Goal: Task Accomplishment & Management: Manage account settings

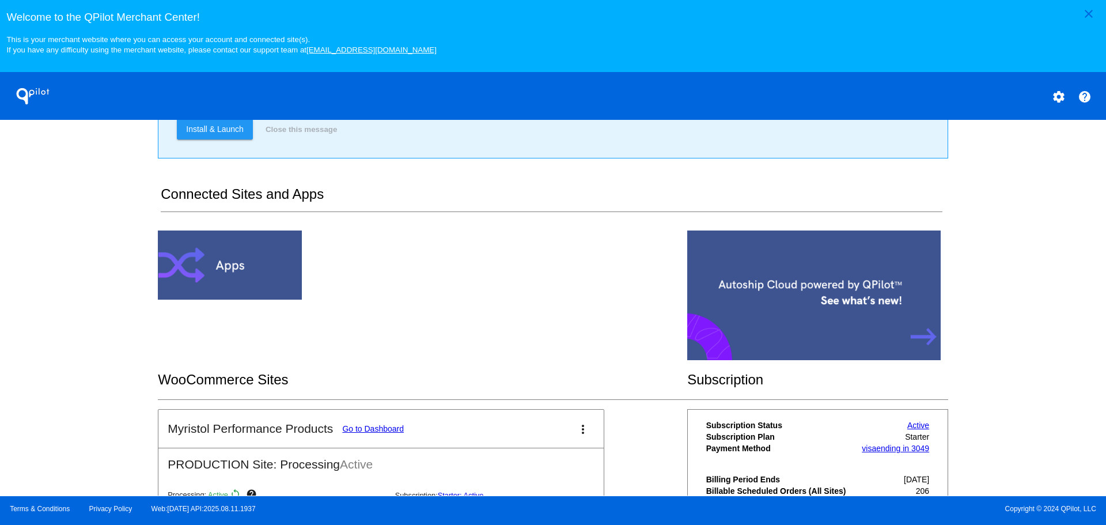
scroll to position [247, 0]
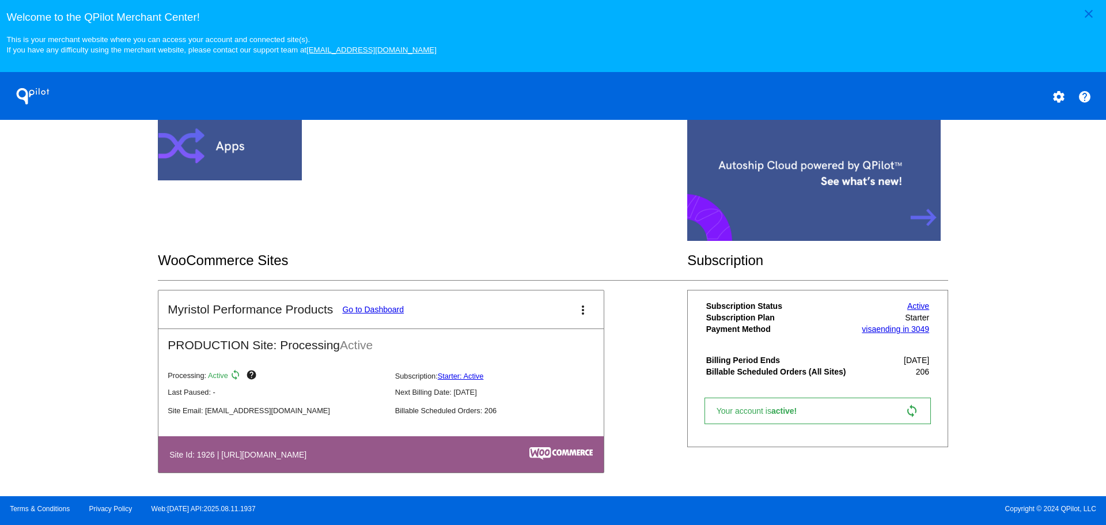
click at [378, 312] on link "Go to Dashboard" at bounding box center [373, 309] width 62 height 9
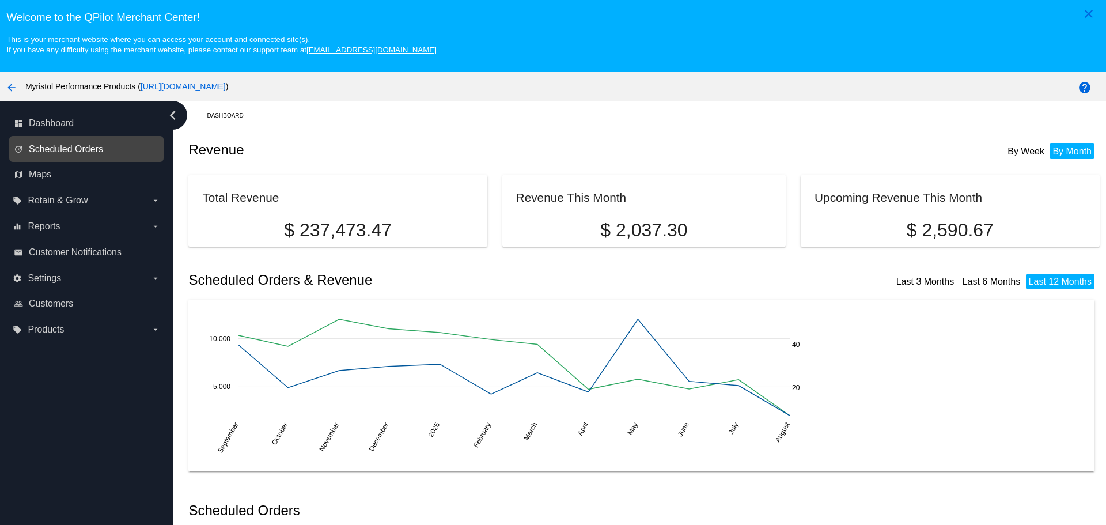
click at [62, 153] on span "Scheduled Orders" at bounding box center [66, 149] width 74 height 10
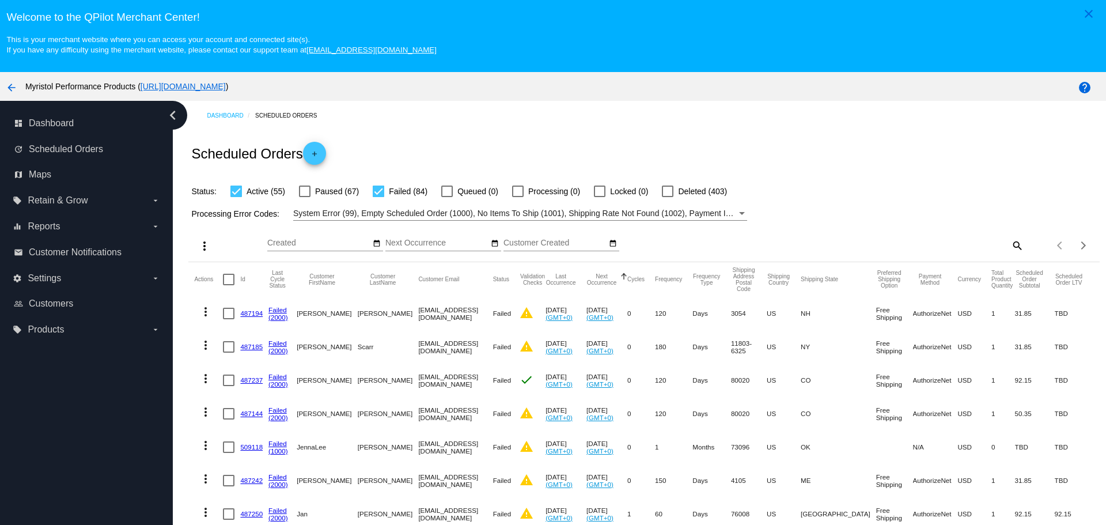
click at [1010, 247] on mat-icon "search" at bounding box center [1017, 245] width 14 height 18
click at [905, 234] on div "Search" at bounding box center [910, 240] width 227 height 22
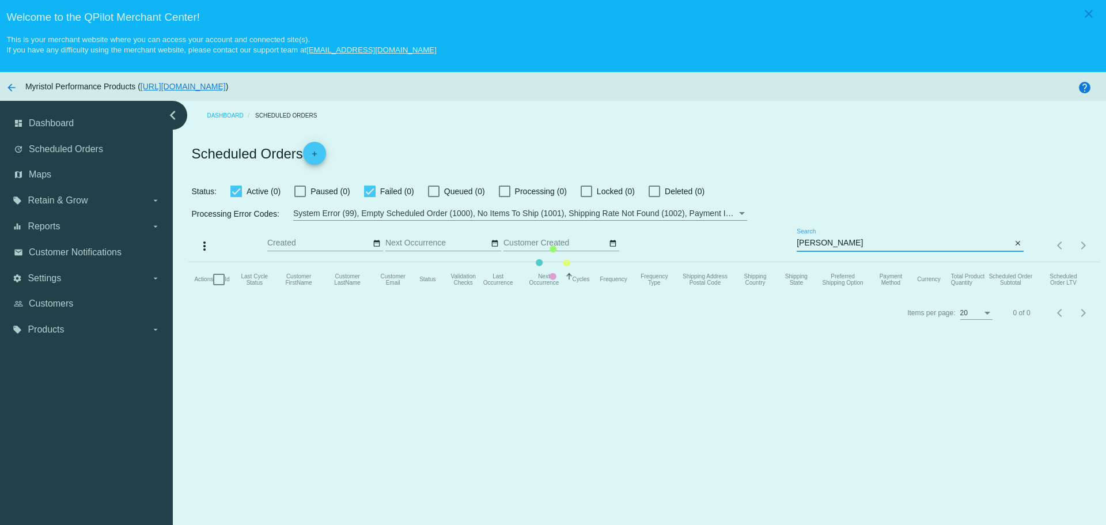
type input "[EMAIL_ADDRESS][DOMAIN_NAME]"
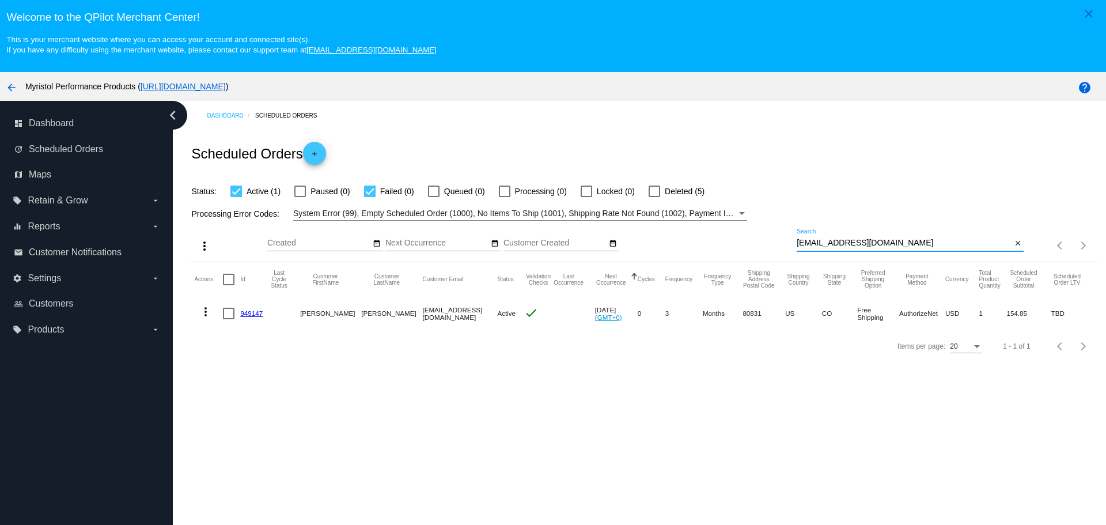
click at [262, 315] on link "949147" at bounding box center [251, 312] width 22 height 7
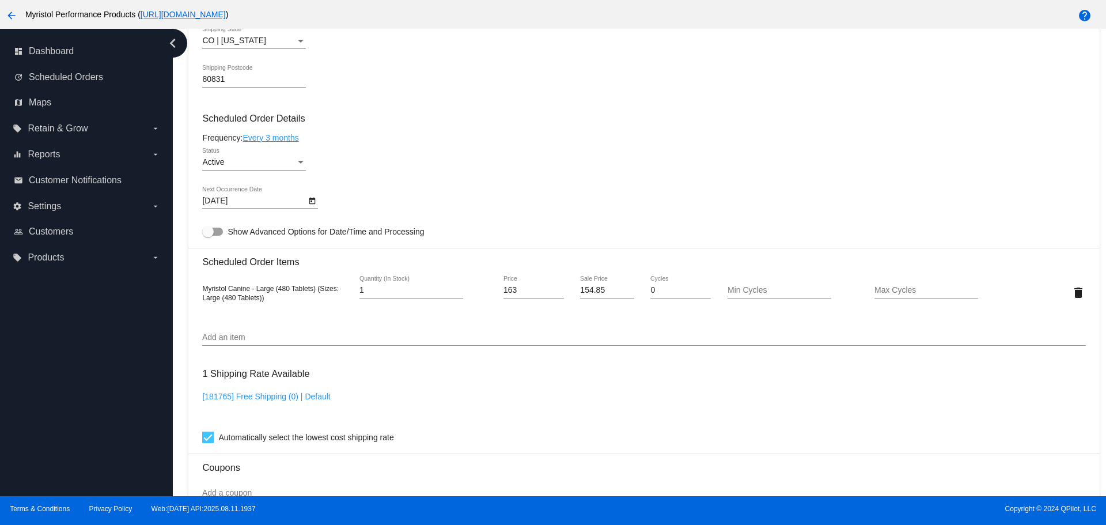
scroll to position [336, 0]
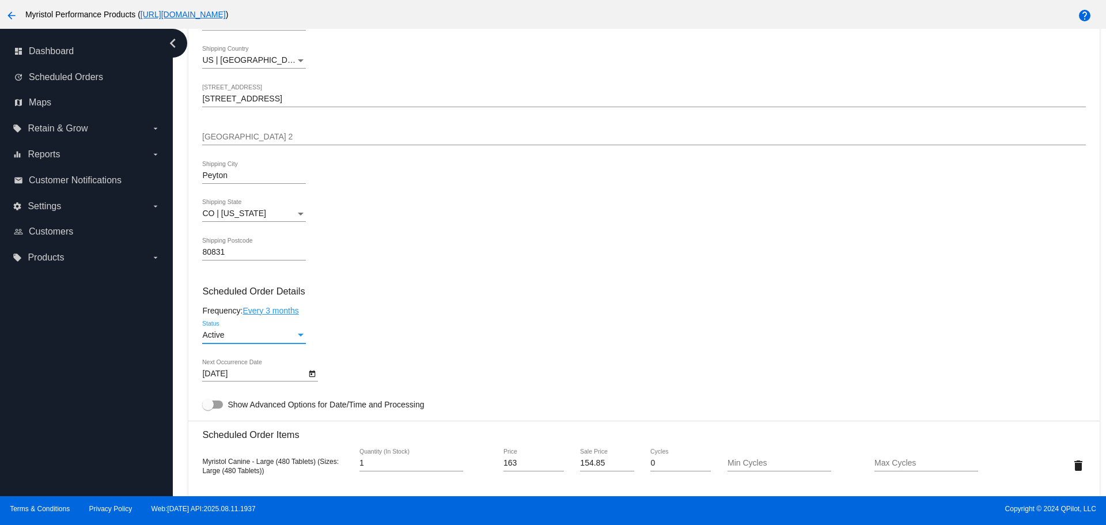
click at [300, 336] on div "Status" at bounding box center [301, 335] width 6 height 3
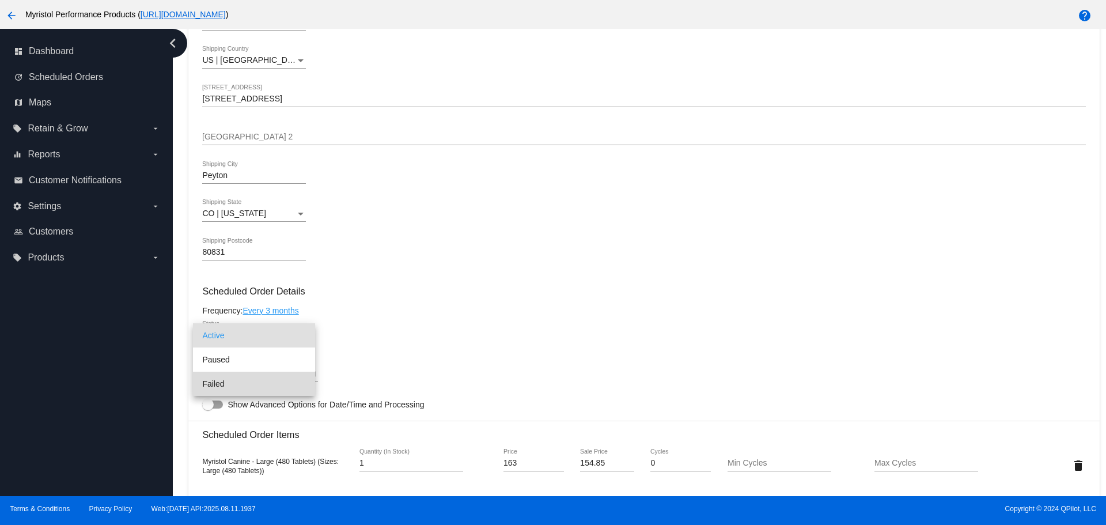
click at [238, 373] on span "Failed" at bounding box center [254, 384] width 104 height 24
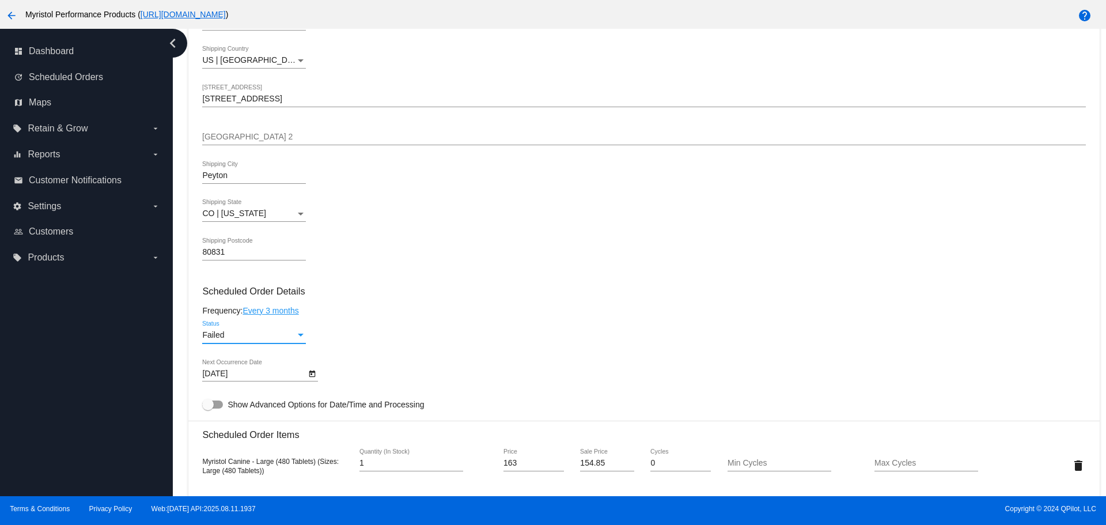
click at [301, 332] on div "Status" at bounding box center [301, 335] width 10 height 9
click at [240, 311] on span "Paused" at bounding box center [254, 311] width 104 height 24
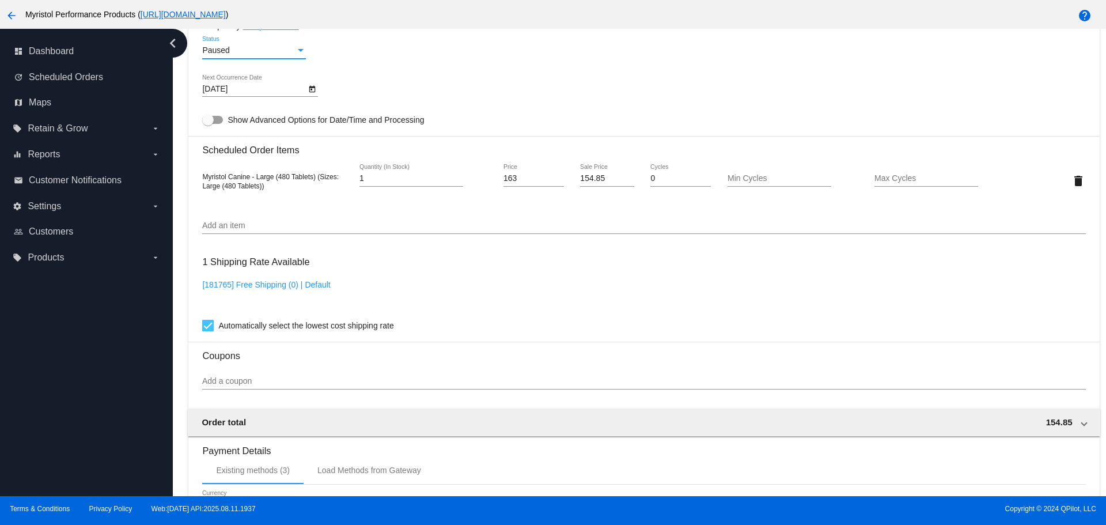
scroll to position [854, 0]
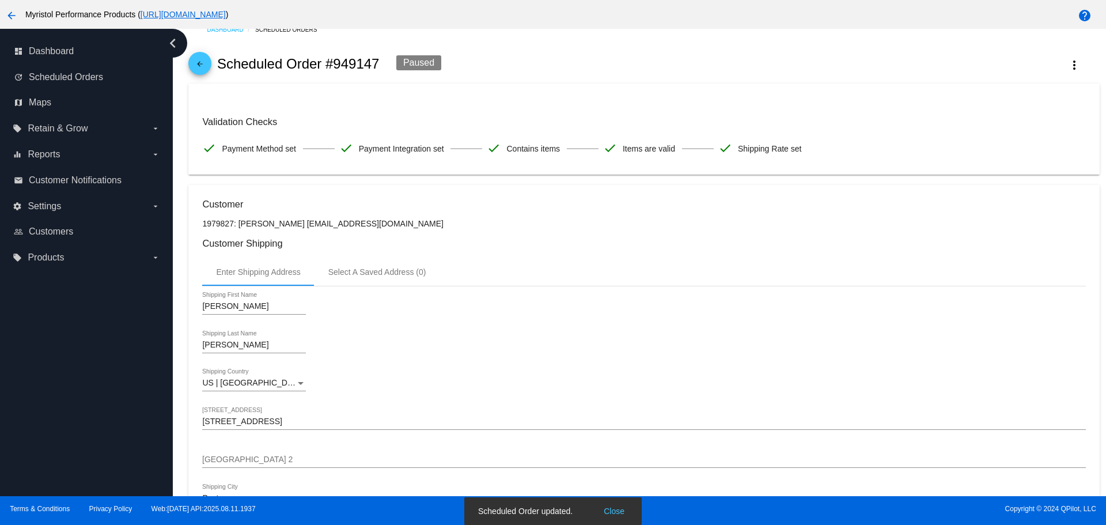
scroll to position [0, 0]
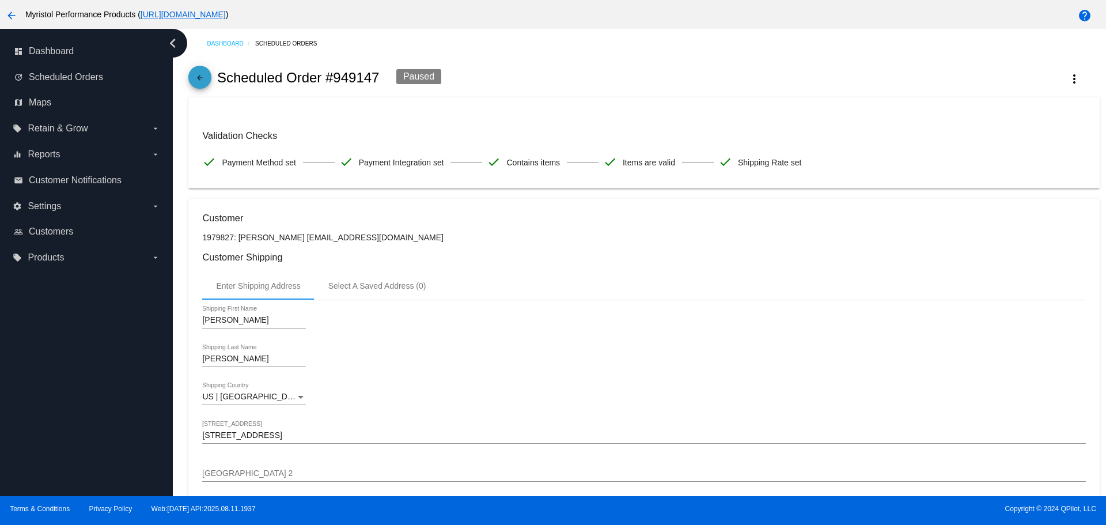
click at [206, 78] on mat-icon "arrow_back" at bounding box center [200, 81] width 14 height 14
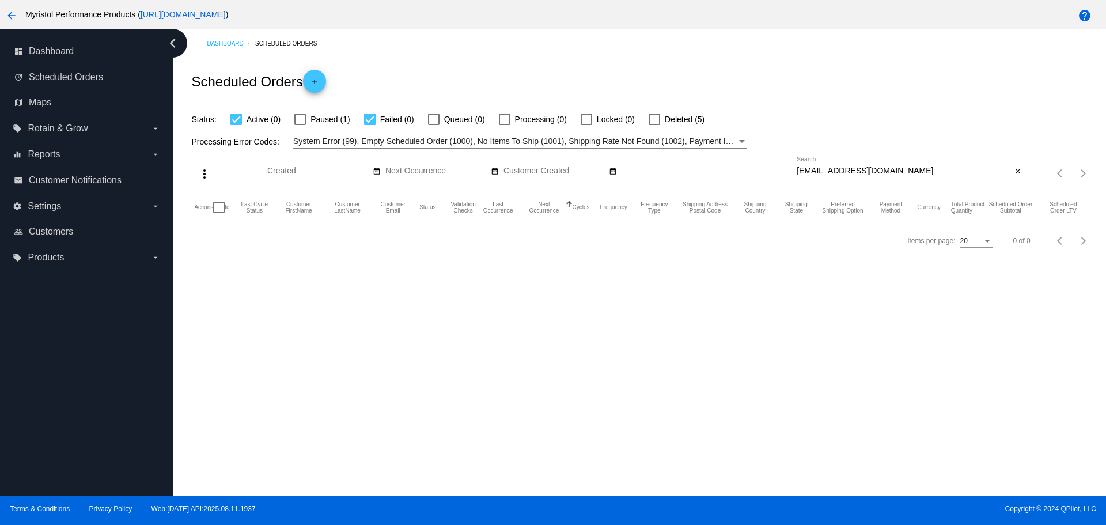
click at [369, 123] on div at bounding box center [370, 119] width 12 height 12
click at [369, 125] on input "Failed (0)" at bounding box center [369, 125] width 1 height 1
checkbox input "false"
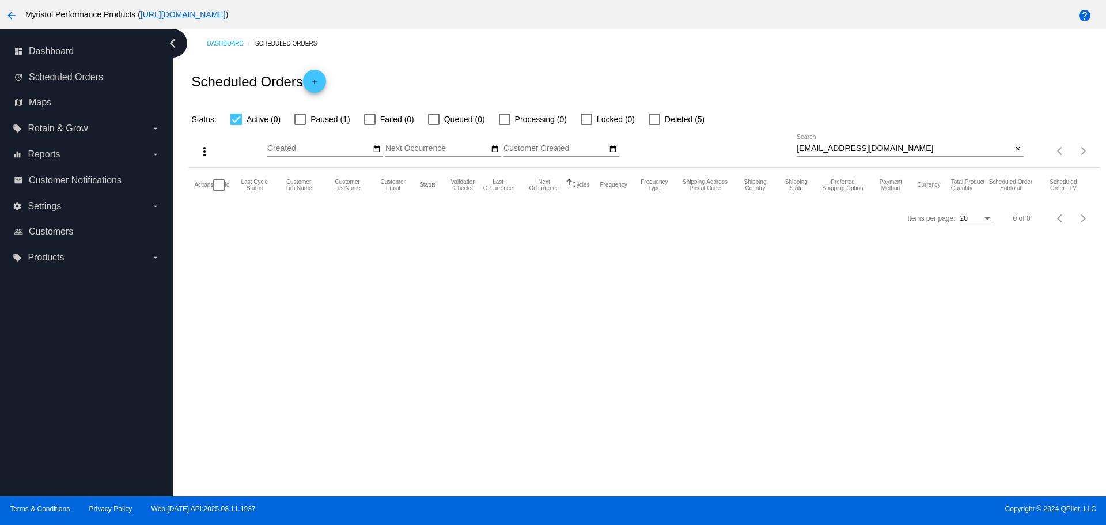
click at [653, 120] on div at bounding box center [655, 119] width 12 height 12
click at [654, 125] on input "Deleted (5)" at bounding box center [654, 125] width 1 height 1
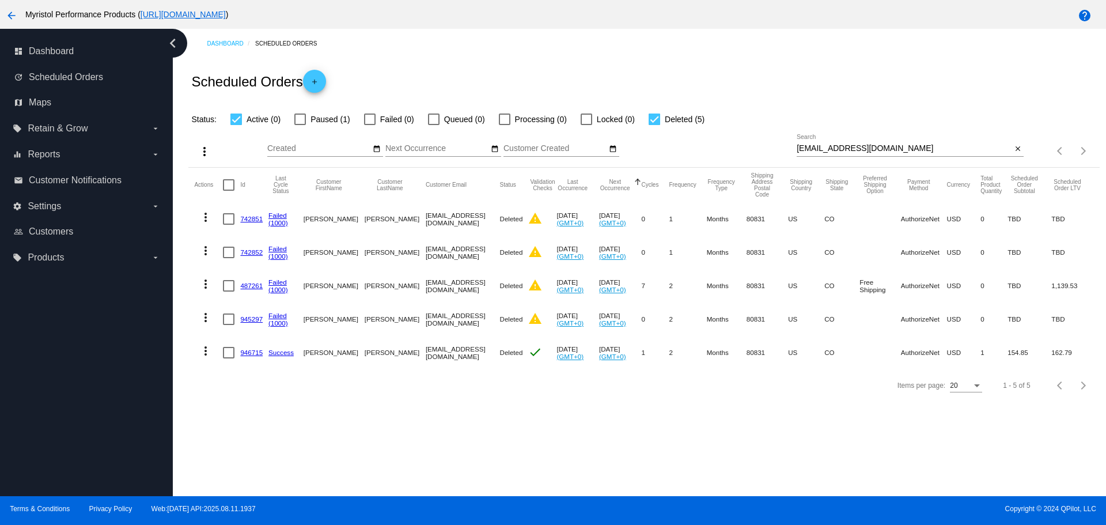
click at [653, 120] on div at bounding box center [655, 119] width 12 height 12
click at [654, 125] on input "Deleted (5)" at bounding box center [654, 125] width 1 height 1
checkbox input "false"
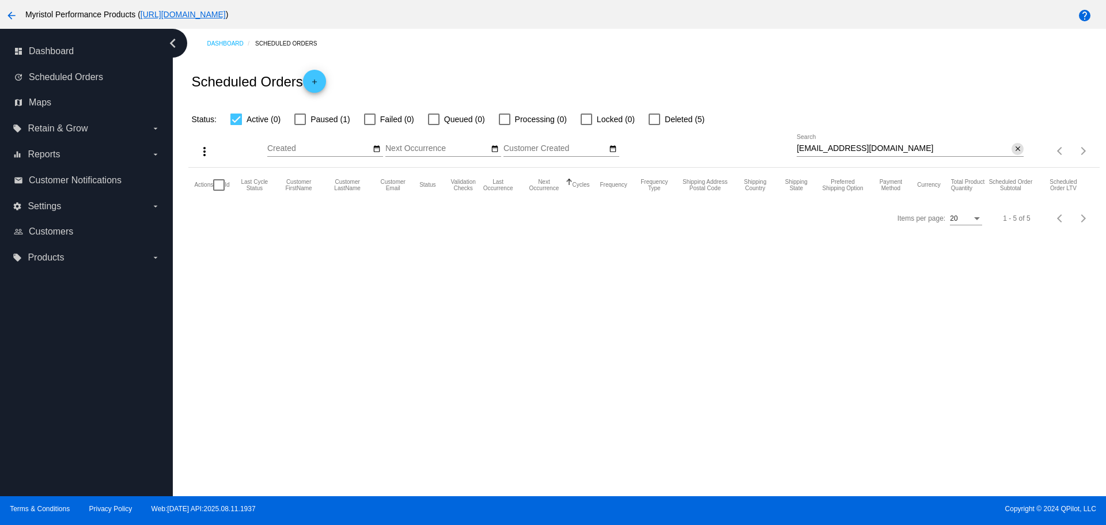
click at [1014, 148] on mat-icon "close" at bounding box center [1018, 149] width 8 height 9
click at [1010, 149] on mat-icon "search" at bounding box center [1017, 151] width 14 height 18
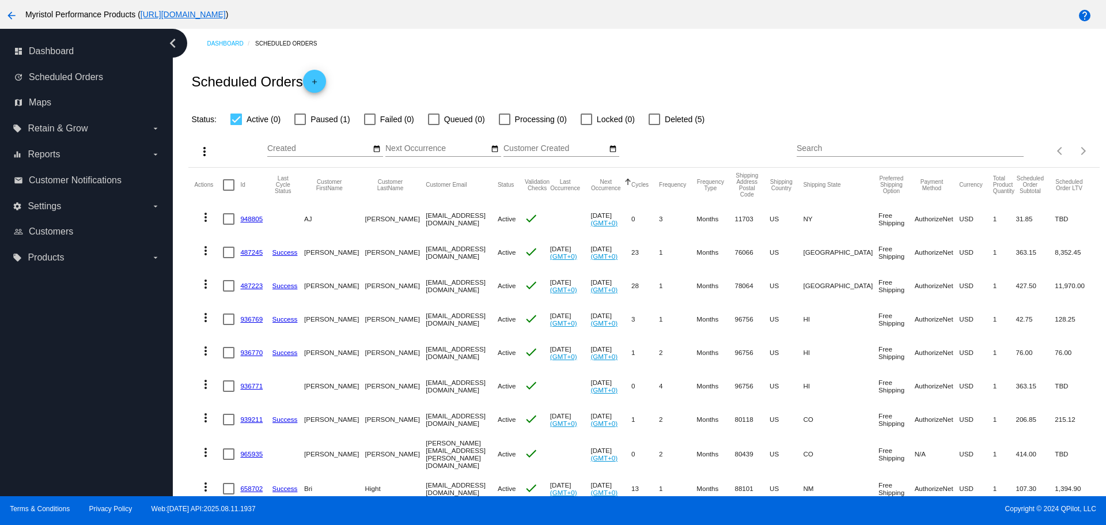
click at [830, 140] on div "Search" at bounding box center [910, 145] width 227 height 22
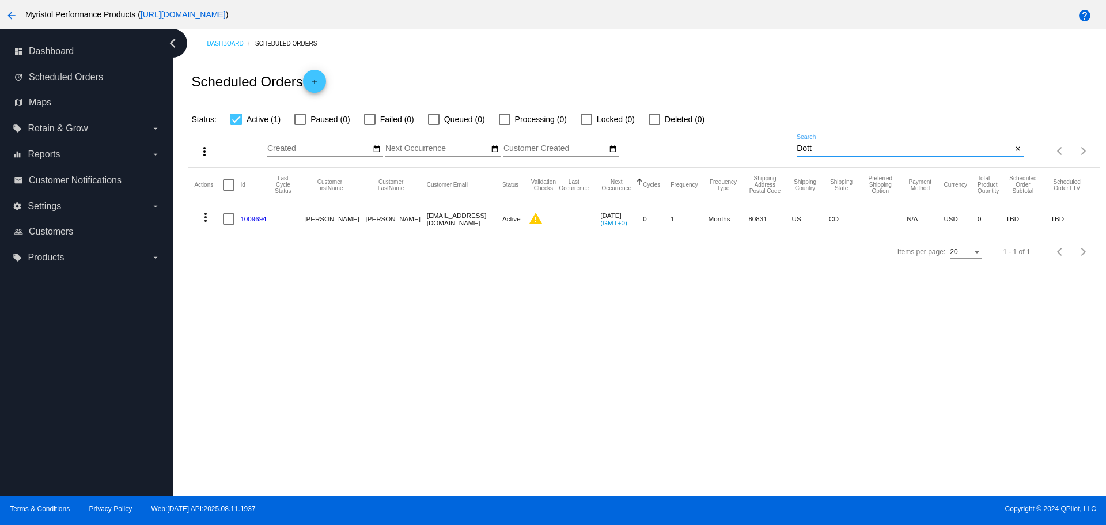
type input "Dott"
click at [260, 220] on link "1009694" at bounding box center [253, 218] width 26 height 7
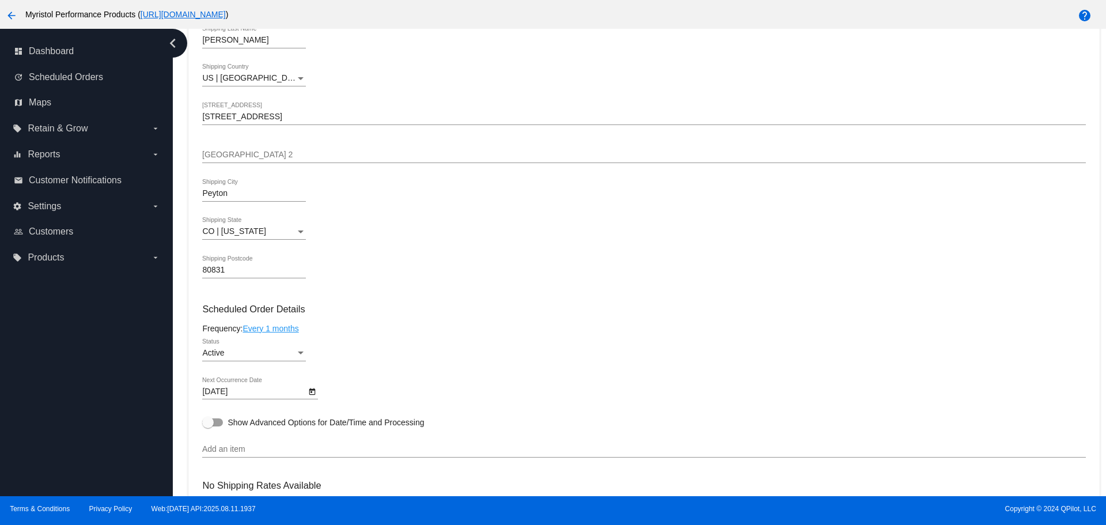
scroll to position [346, 0]
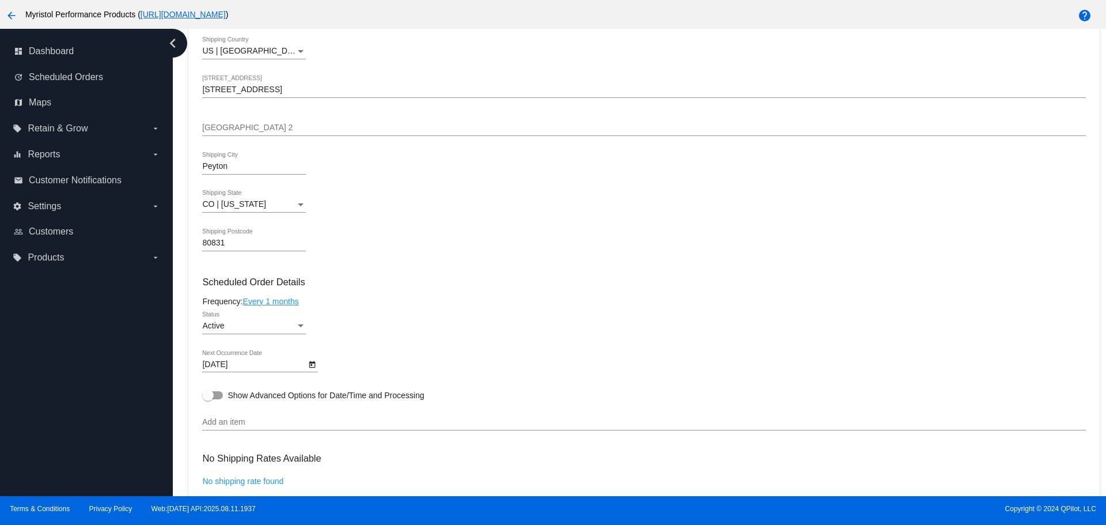
click at [294, 328] on div "Active" at bounding box center [248, 325] width 93 height 9
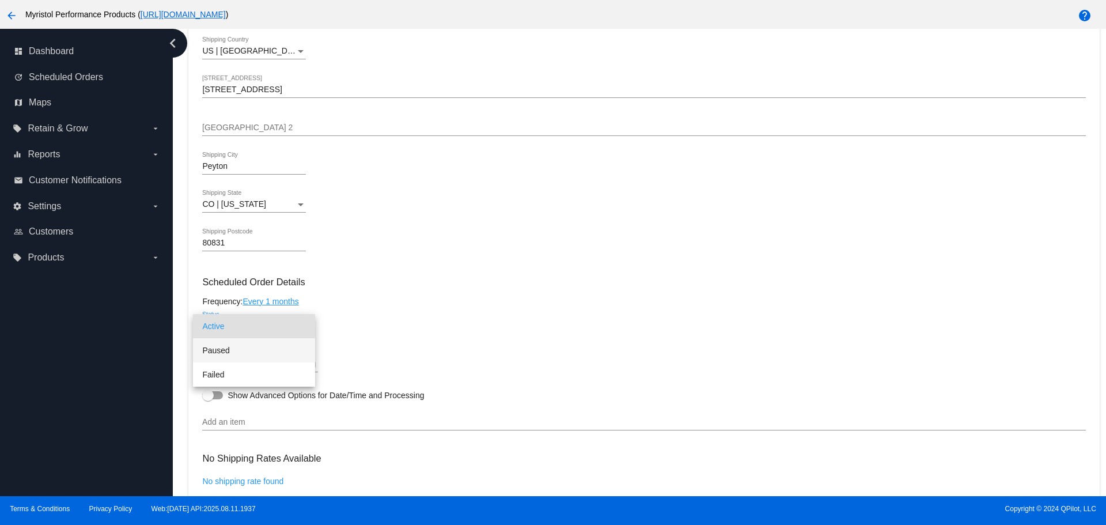
click at [256, 357] on span "Paused" at bounding box center [254, 350] width 104 height 24
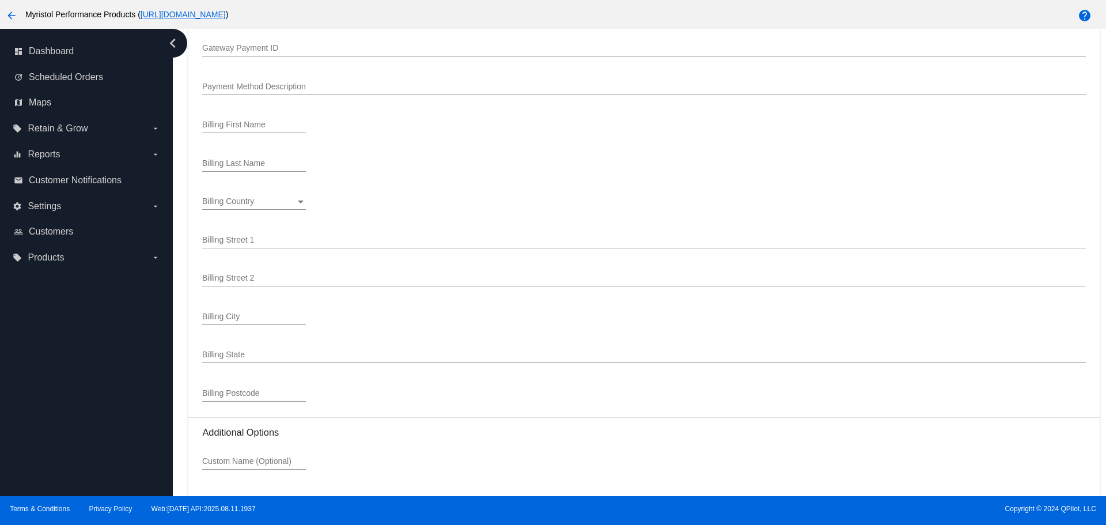
scroll to position [1235, 0]
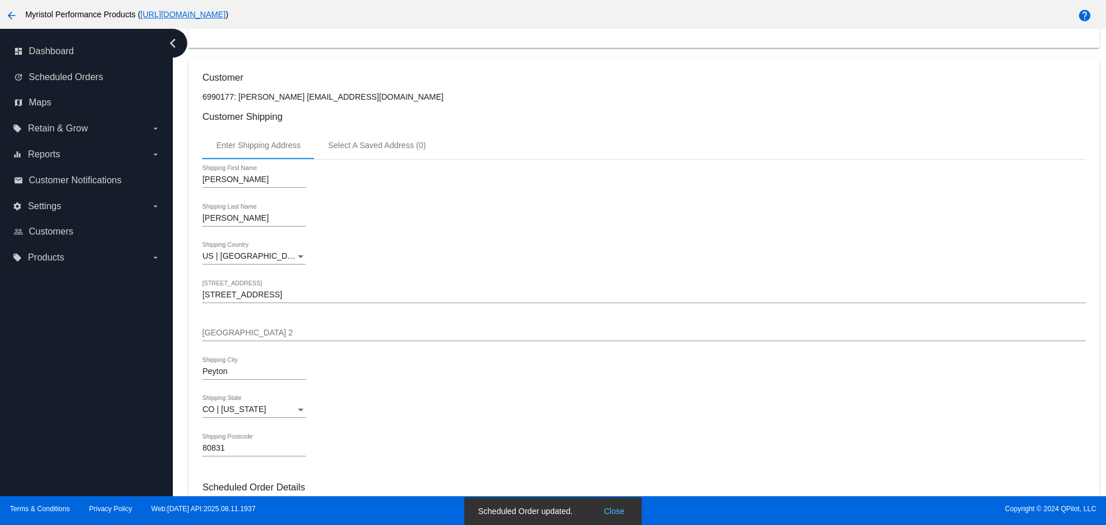
scroll to position [0, 0]
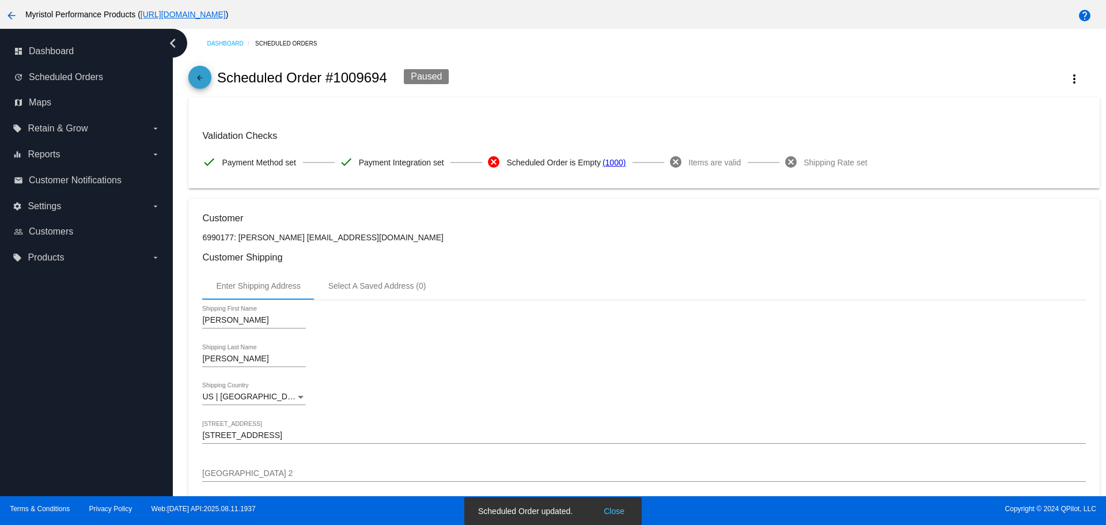
click at [192, 74] on link "arrow_back" at bounding box center [199, 77] width 23 height 23
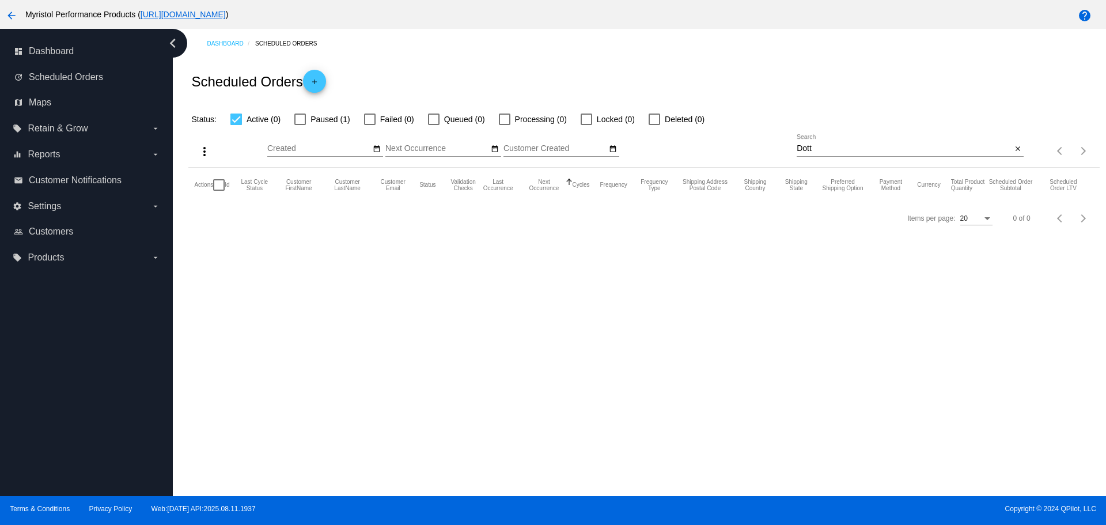
drag, startPoint x: 240, startPoint y: 119, endPoint x: 316, endPoint y: 172, distance: 92.7
click at [239, 119] on div at bounding box center [236, 119] width 12 height 12
click at [236, 125] on input "Active (0)" at bounding box center [236, 125] width 1 height 1
checkbox input "false"
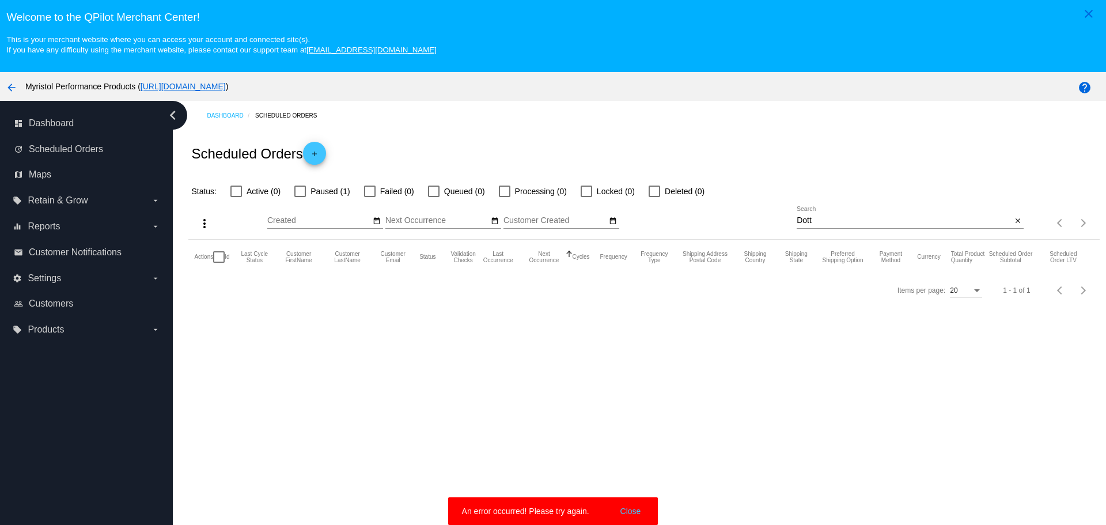
click at [907, 222] on input "Dott" at bounding box center [904, 220] width 215 height 9
click at [302, 193] on div at bounding box center [300, 192] width 12 height 12
click at [300, 197] on input "Paused (1)" at bounding box center [300, 197] width 1 height 1
checkbox input "true"
